Goal: Complete application form

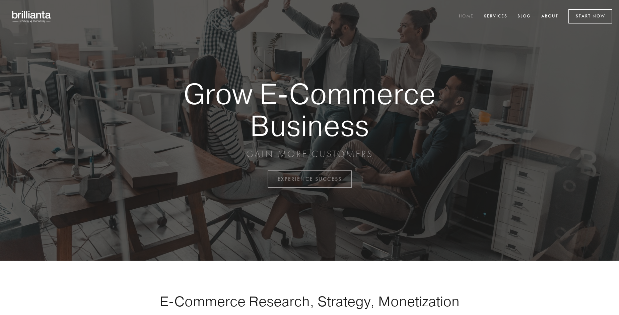
scroll to position [1757, 0]
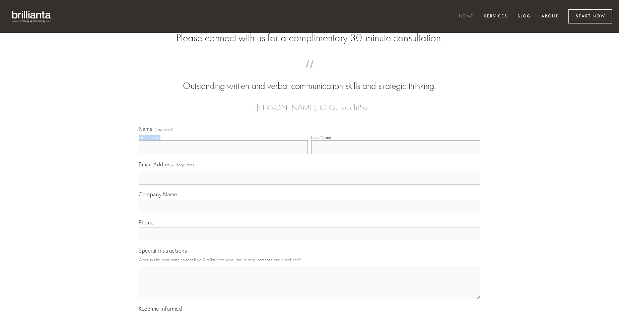
type input "[PERSON_NAME]"
click at [396, 154] on input "Last Name" at bounding box center [395, 147] width 169 height 14
type input "[PERSON_NAME]"
click at [310, 185] on input "Email Address (required)" at bounding box center [310, 178] width 342 height 14
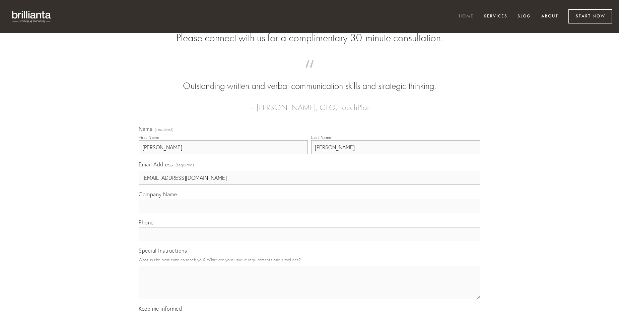
type input "[EMAIL_ADDRESS][DOMAIN_NAME]"
click at [310, 213] on input "Company Name" at bounding box center [310, 206] width 342 height 14
type input "vigor"
click at [310, 241] on input "text" at bounding box center [310, 234] width 342 height 14
click at [310, 288] on textarea "Special Instructions" at bounding box center [310, 282] width 342 height 34
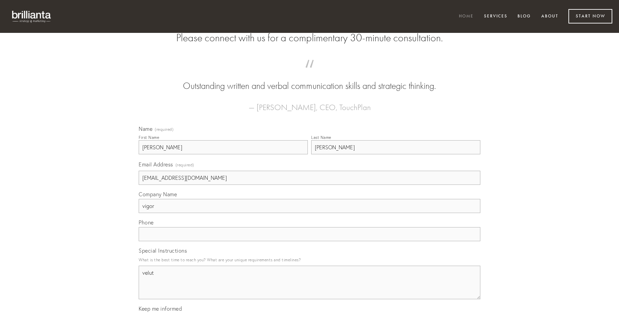
type textarea "velut"
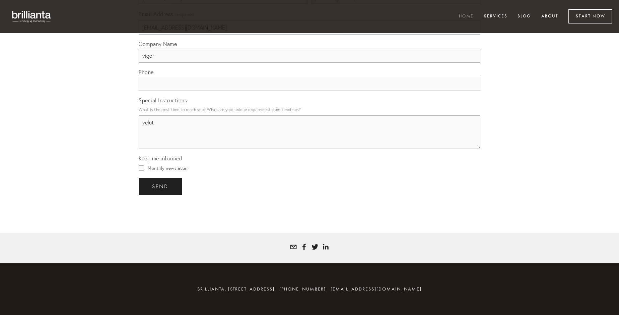
click at [161, 186] on span "send" at bounding box center [160, 186] width 16 height 6
